Goal: Task Accomplishment & Management: Manage account settings

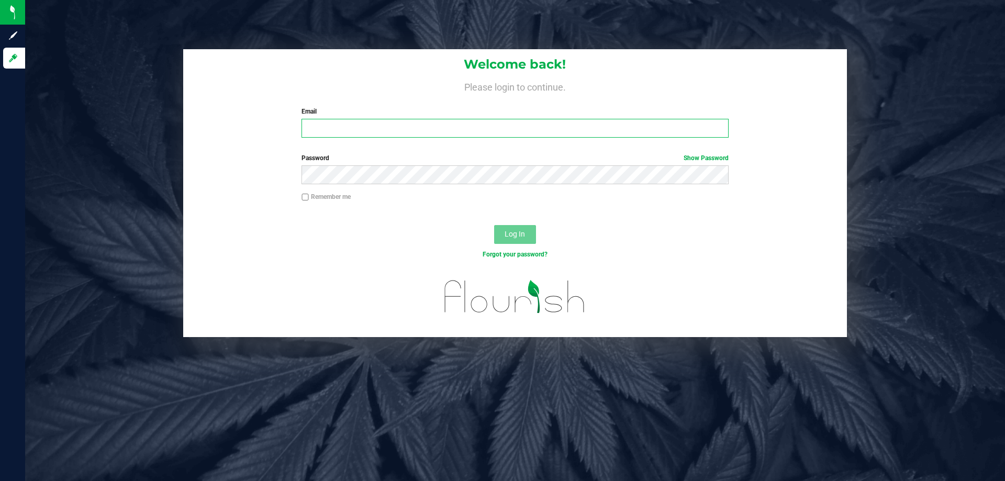
click at [428, 129] on input "Email" at bounding box center [515, 128] width 427 height 19
type input "[EMAIL_ADDRESS][DOMAIN_NAME]"
click at [516, 238] on span "Log In" at bounding box center [515, 234] width 20 height 8
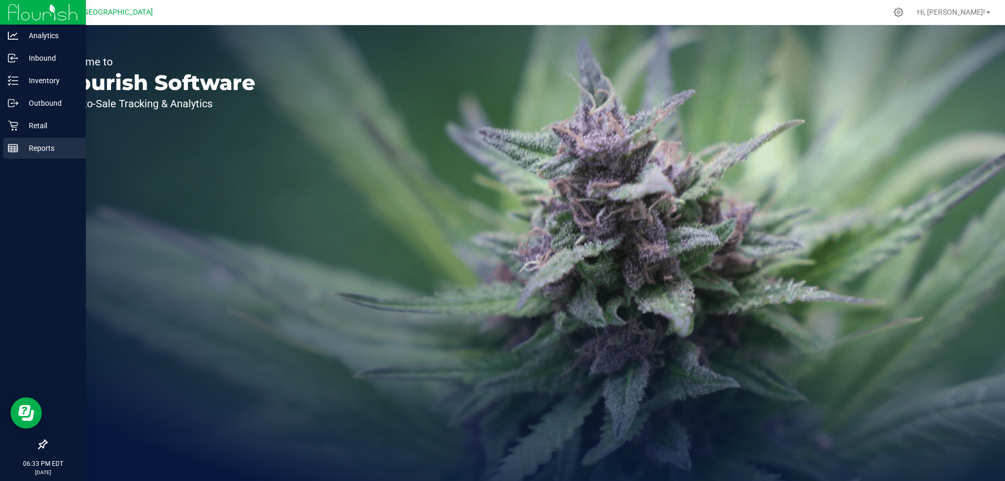
click at [0, 148] on link "Reports" at bounding box center [43, 149] width 86 height 23
click at [4, 149] on link "Reports" at bounding box center [43, 149] width 86 height 23
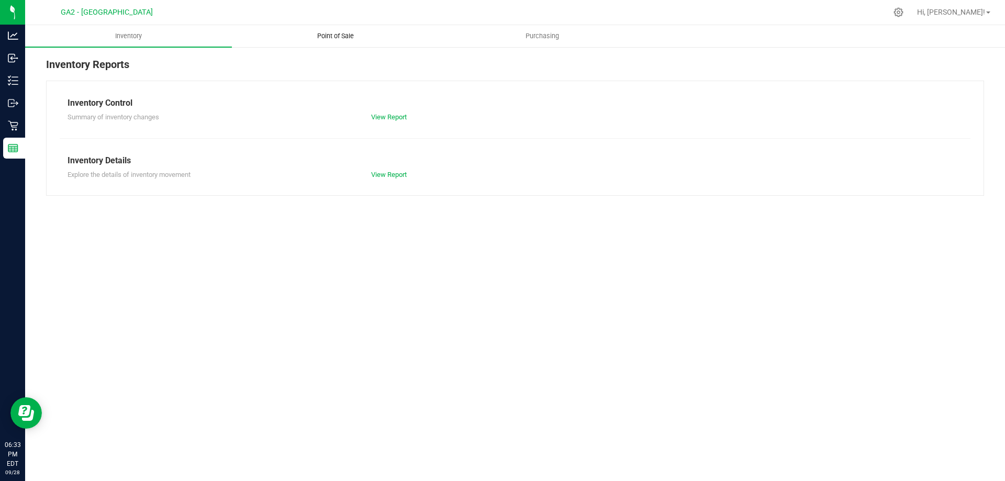
click at [321, 37] on span "Point of Sale" at bounding box center [335, 35] width 65 height 9
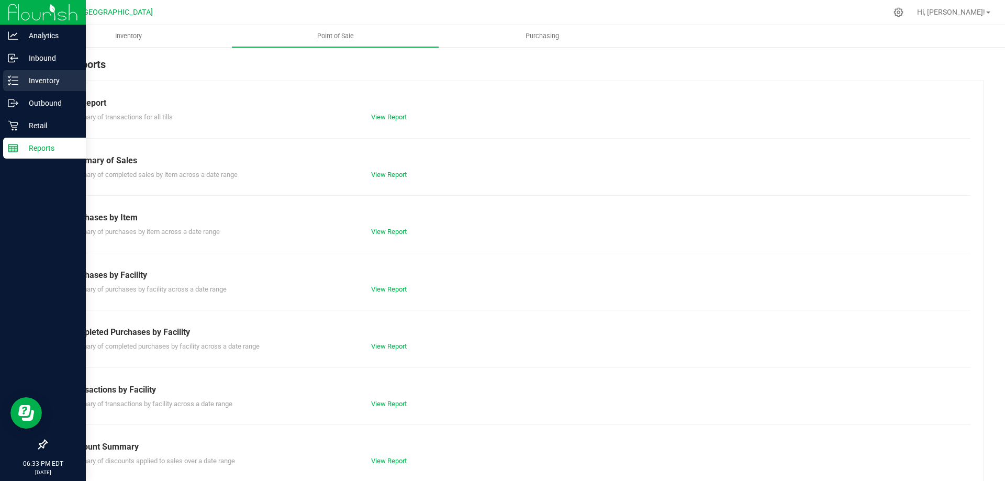
click at [29, 73] on div "Inventory" at bounding box center [44, 80] width 83 height 21
click at [32, 77] on p "Inventory" at bounding box center [49, 80] width 63 height 13
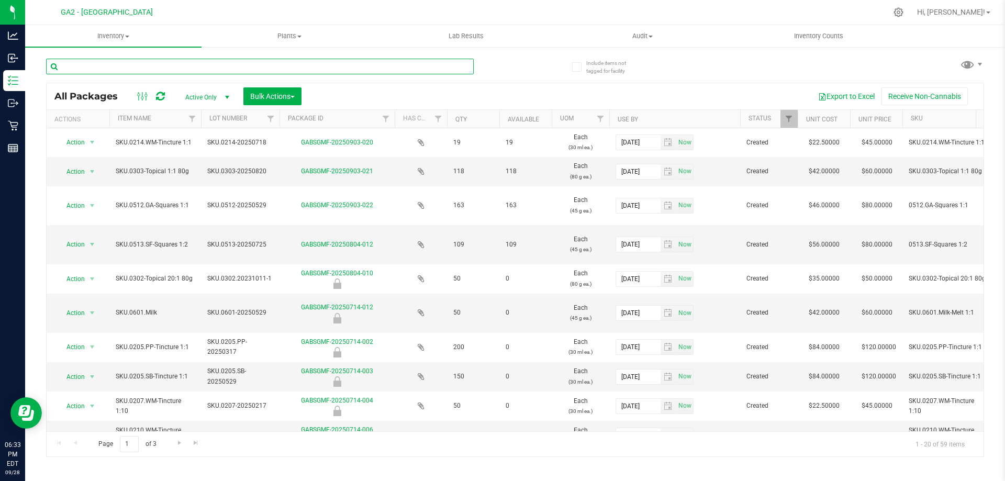
click at [242, 67] on input "text" at bounding box center [260, 67] width 428 height 16
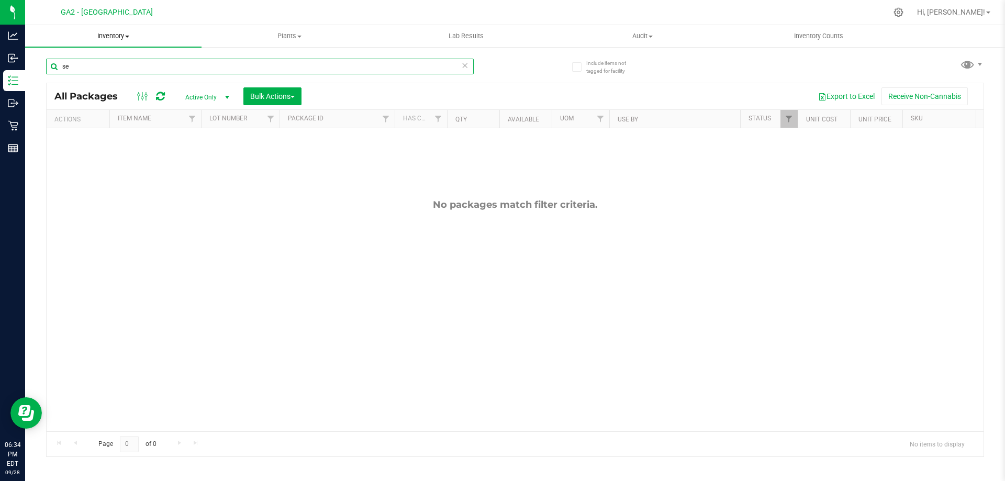
type input "se"
click at [121, 34] on span "Inventory" at bounding box center [113, 35] width 176 height 9
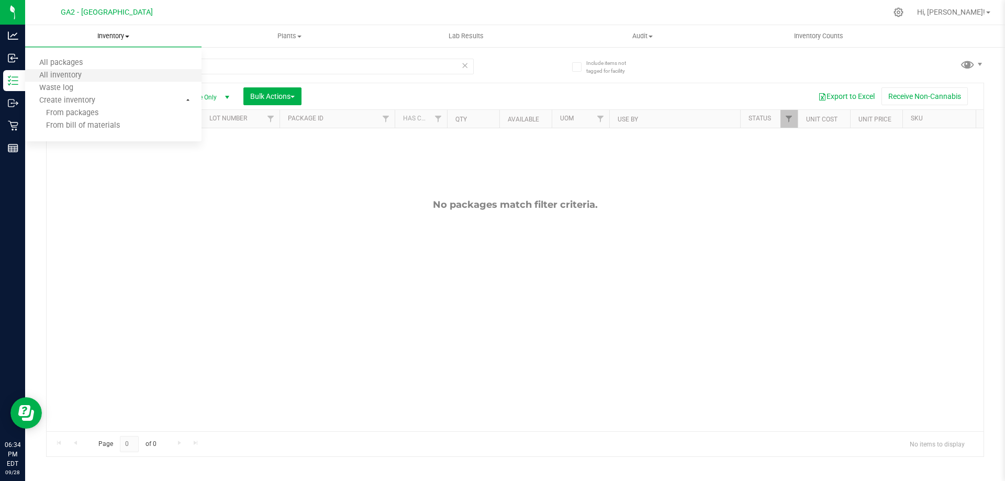
click at [109, 76] on li "All inventory" at bounding box center [113, 76] width 176 height 13
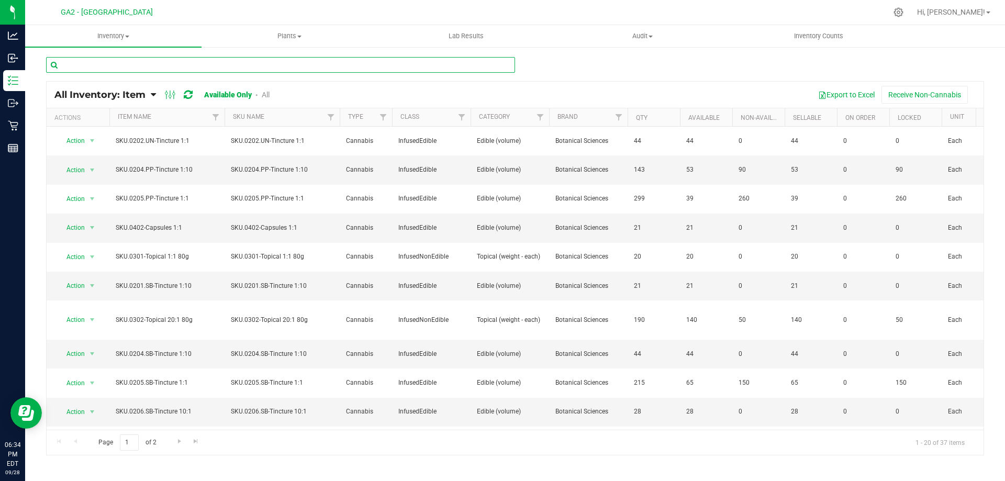
click at [171, 66] on input "text" at bounding box center [280, 65] width 469 height 16
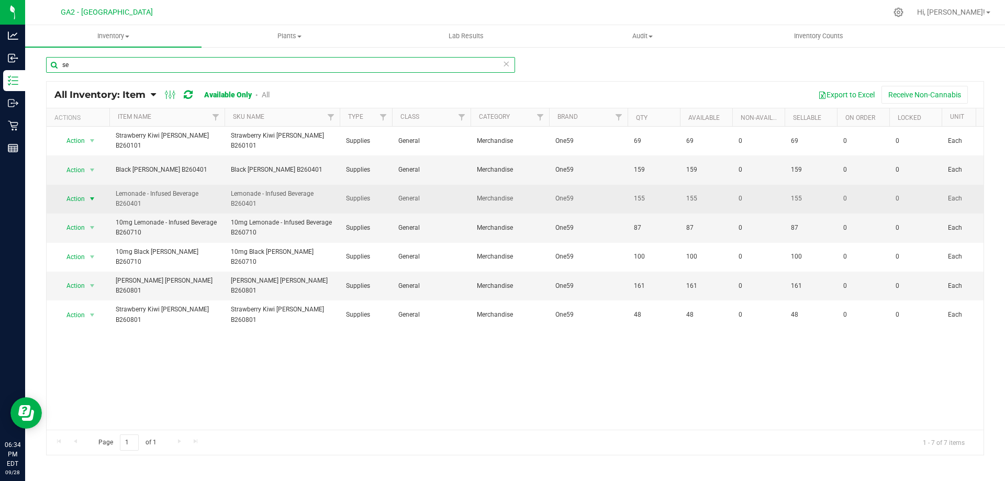
type input "se"
click at [87, 199] on span "select" at bounding box center [92, 199] width 13 height 15
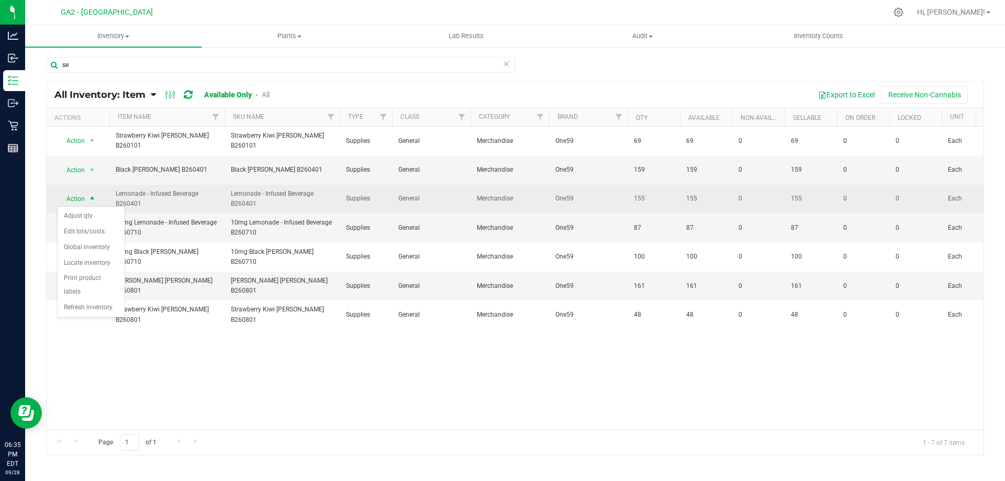
drag, startPoint x: 230, startPoint y: 202, endPoint x: 225, endPoint y: 202, distance: 5.3
click at [228, 203] on td "Lemonade - Infused Beverage B260401" at bounding box center [282, 199] width 115 height 29
click at [83, 199] on span "Action" at bounding box center [71, 199] width 28 height 15
click at [92, 197] on span "select" at bounding box center [92, 199] width 8 height 8
click at [91, 198] on span "select" at bounding box center [92, 199] width 8 height 8
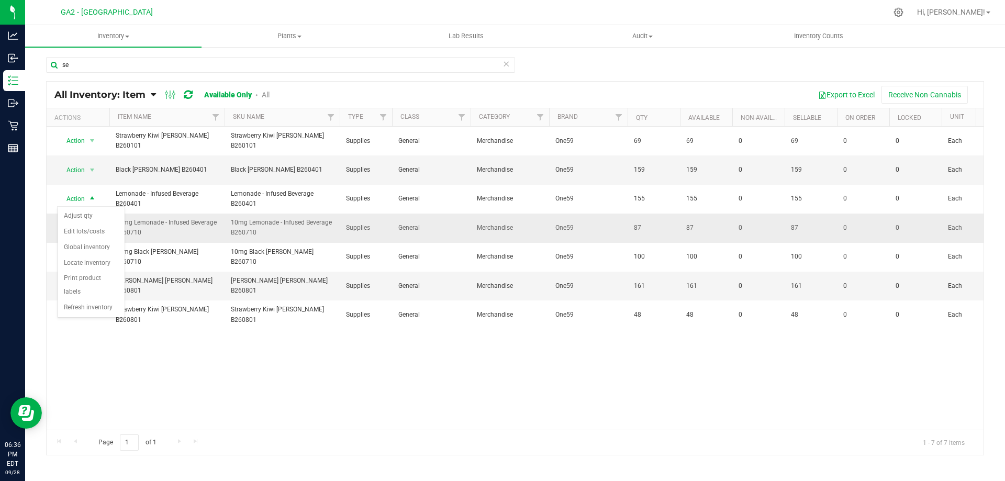
click at [187, 236] on span "10mg Lemonade - Infused Beverage B260710" at bounding box center [167, 228] width 103 height 20
click at [88, 226] on span "select" at bounding box center [92, 228] width 8 height 8
click at [85, 241] on li "Adjust qty" at bounding box center [91, 246] width 67 height 16
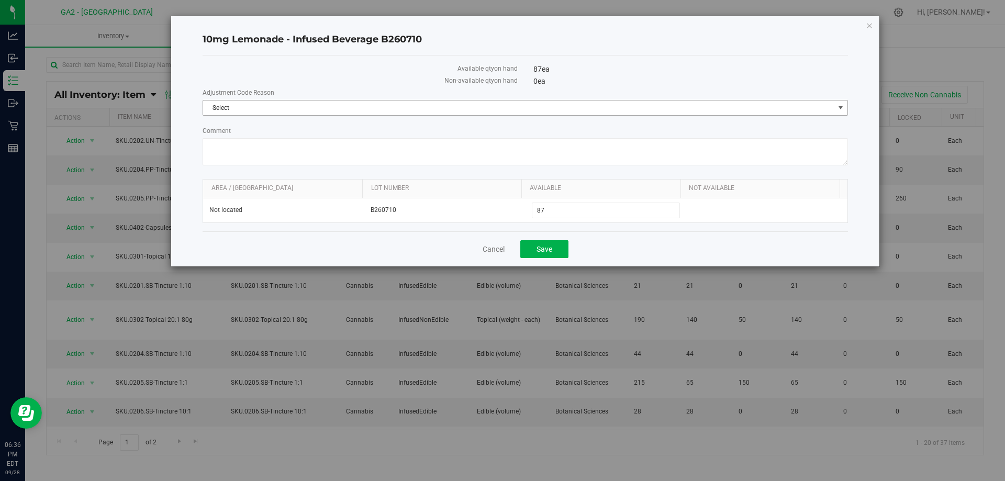
click at [386, 108] on span "Select" at bounding box center [518, 108] width 631 height 15
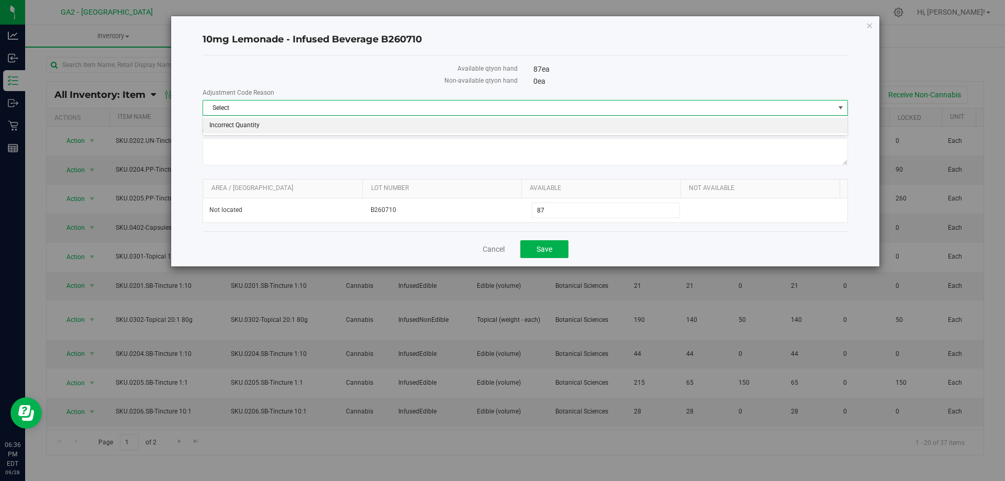
click at [261, 124] on li "Incorrect Quantity" at bounding box center [525, 126] width 645 height 16
click at [296, 146] on textarea "Comment" at bounding box center [526, 151] width 646 height 27
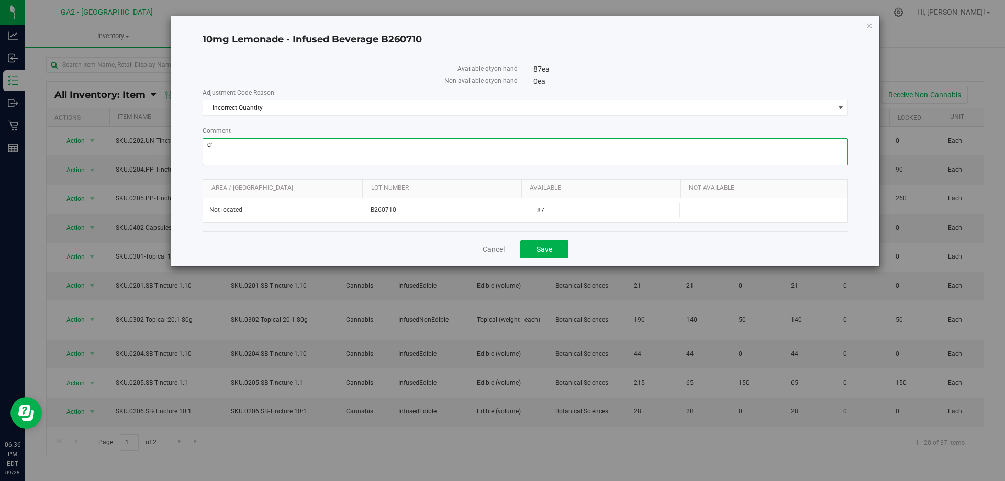
type textarea "c"
type textarea "C"
click at [209, 148] on textarea "Comment" at bounding box center [526, 151] width 646 height 27
click at [206, 144] on textarea "Comment" at bounding box center [526, 151] width 646 height 27
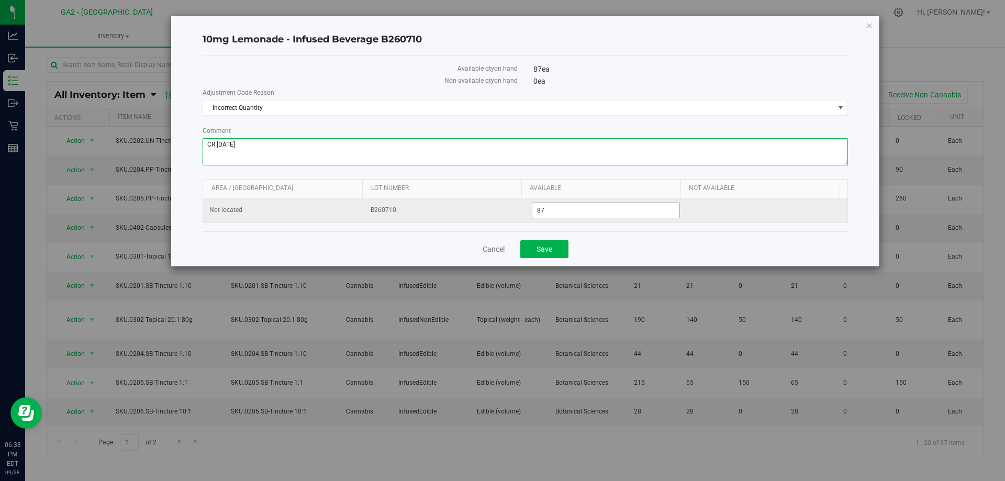
type textarea "CR [DATE]"
click at [543, 211] on span "87 87" at bounding box center [606, 211] width 149 height 16
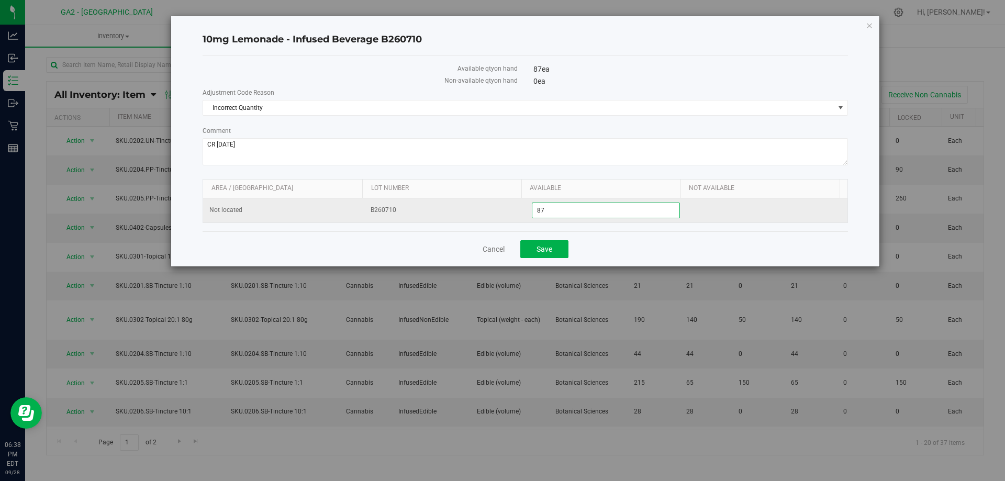
type input "8"
type input "79"
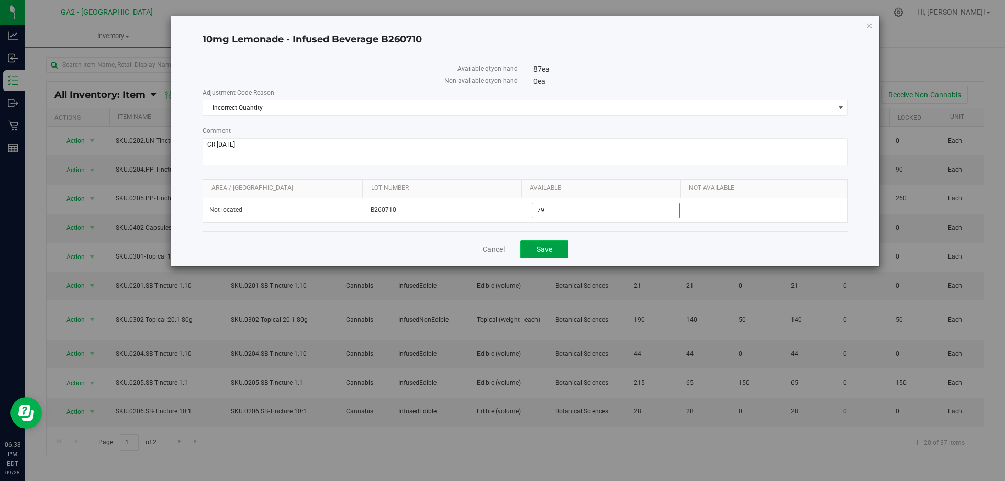
type input "79"
drag, startPoint x: 529, startPoint y: 249, endPoint x: 526, endPoint y: 254, distance: 6.6
click at [526, 254] on button "Save" at bounding box center [544, 249] width 48 height 18
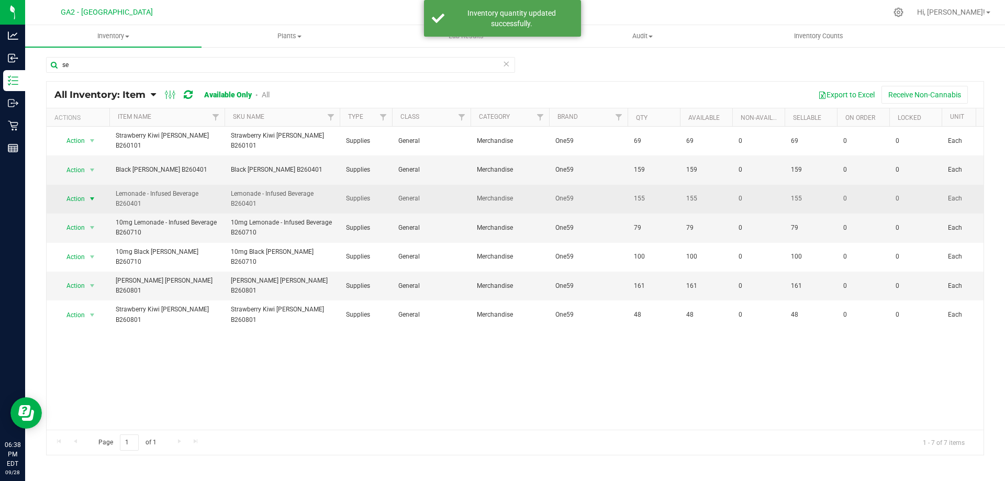
click at [81, 199] on span "Action" at bounding box center [71, 199] width 28 height 15
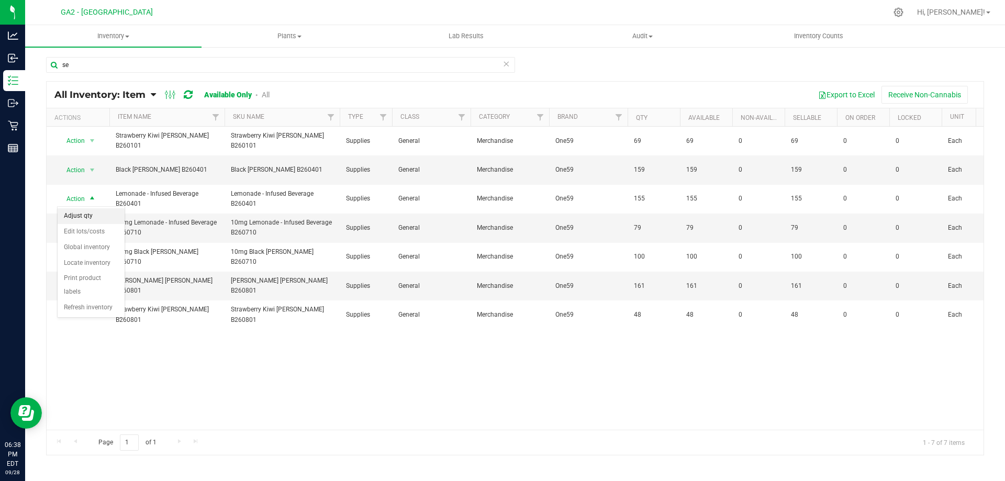
click at [93, 217] on li "Adjust qty" at bounding box center [91, 216] width 67 height 16
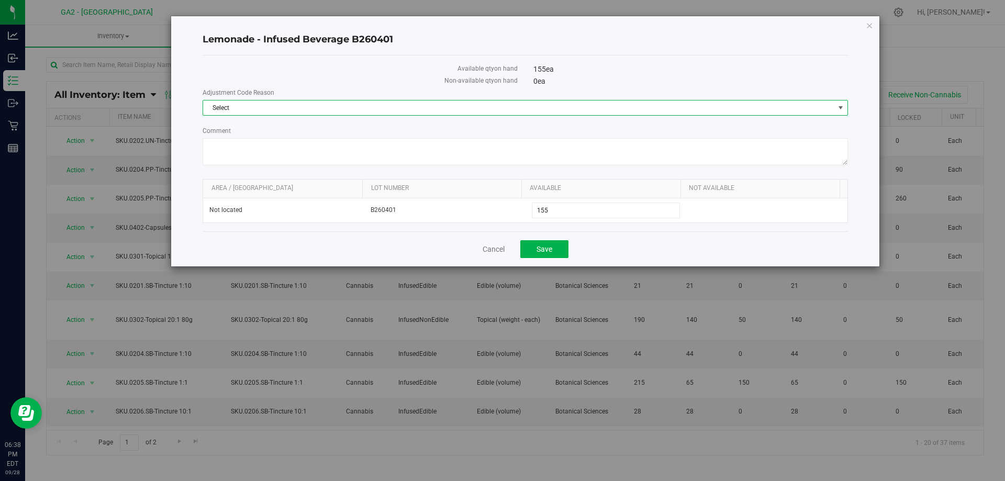
click at [451, 108] on span "Select" at bounding box center [518, 108] width 631 height 15
click at [365, 128] on li "Incorrect Quantity" at bounding box center [525, 126] width 645 height 16
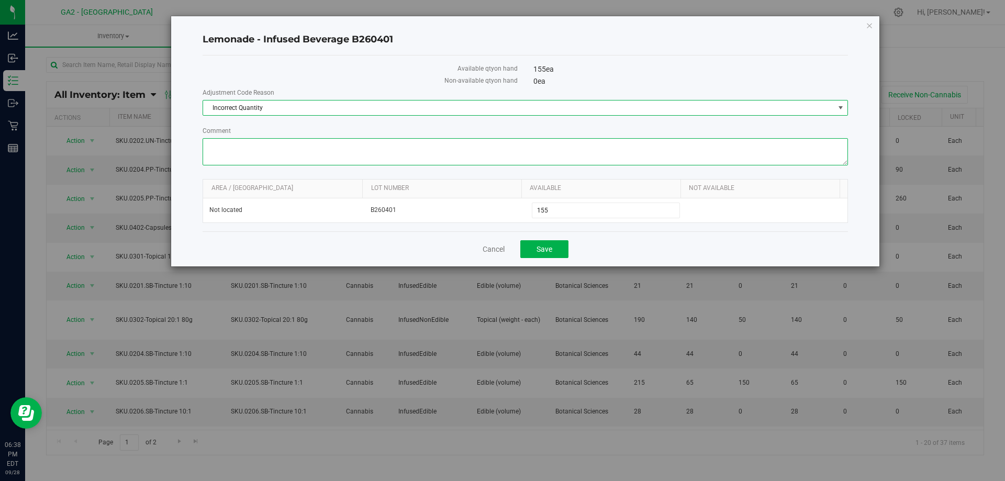
click at [386, 154] on textarea "Comment" at bounding box center [526, 151] width 646 height 27
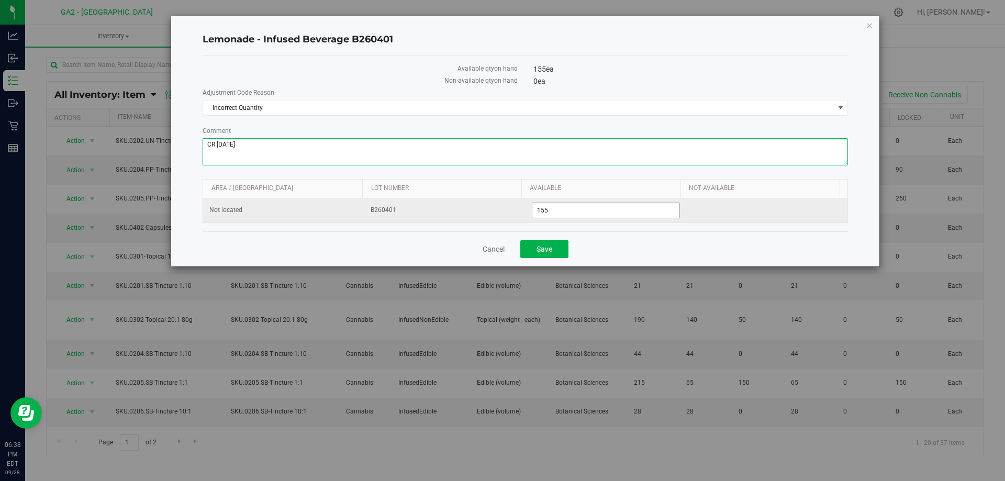
type textarea "CR [DATE]"
click at [567, 211] on span "155 155" at bounding box center [606, 211] width 149 height 16
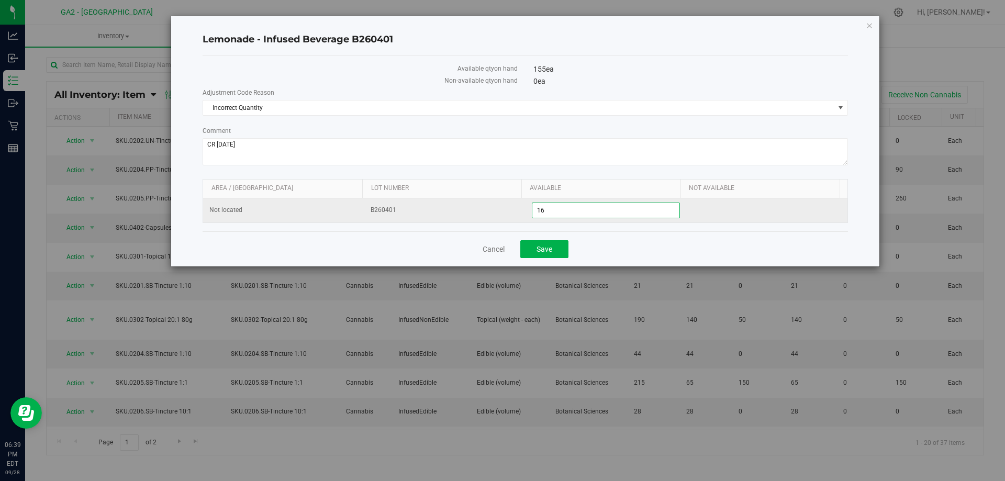
type input "163"
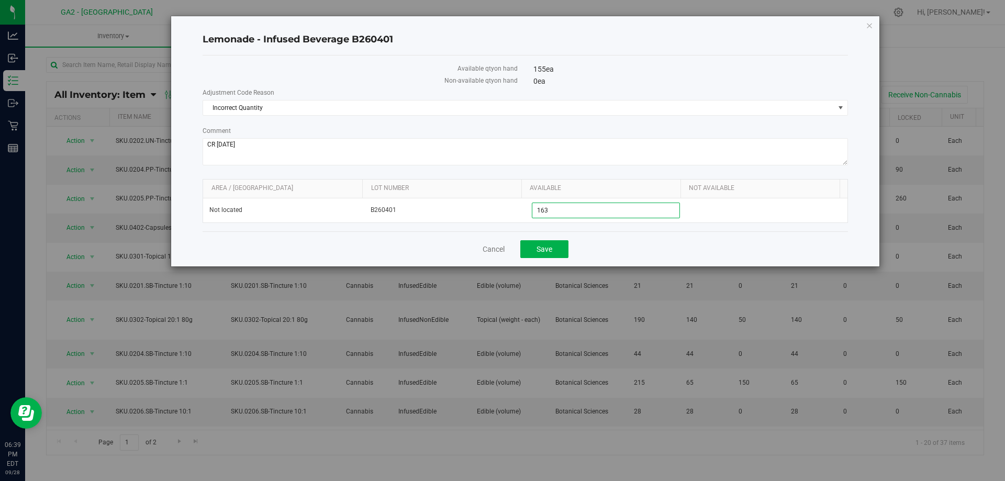
type input "163"
click at [602, 246] on div "Cancel Save" at bounding box center [526, 248] width 646 height 35
click at [556, 248] on button "Save" at bounding box center [544, 249] width 48 height 18
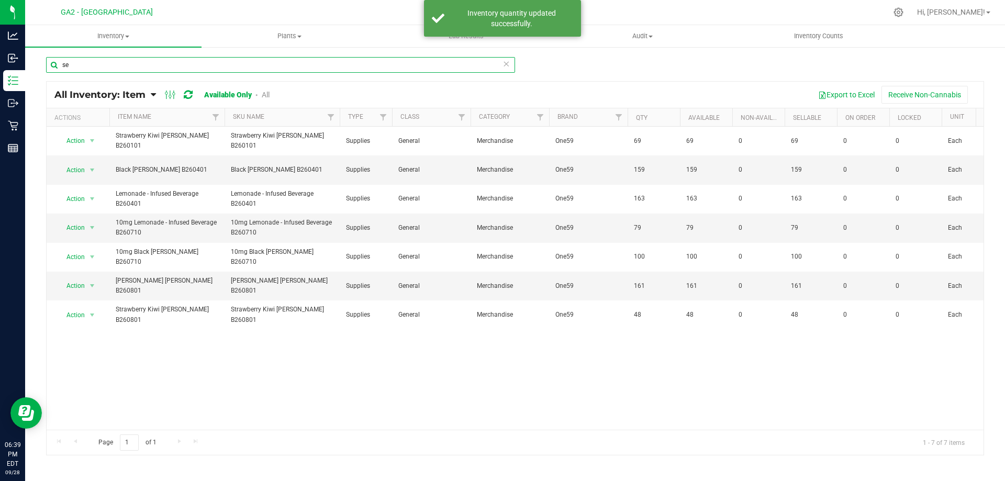
click at [134, 71] on input "se" at bounding box center [280, 65] width 469 height 16
type input "s"
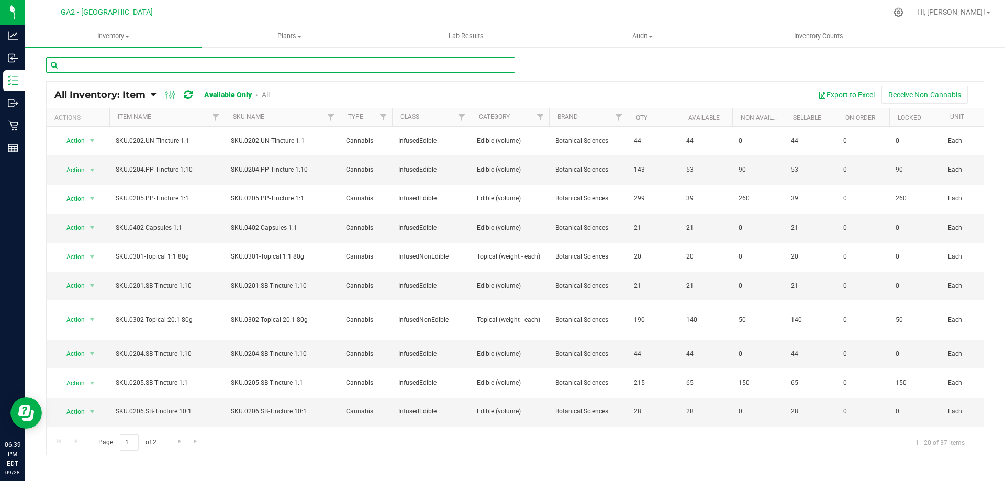
click at [267, 74] on div at bounding box center [280, 69] width 469 height 24
type input "SE"
